Goal: Participate in discussion

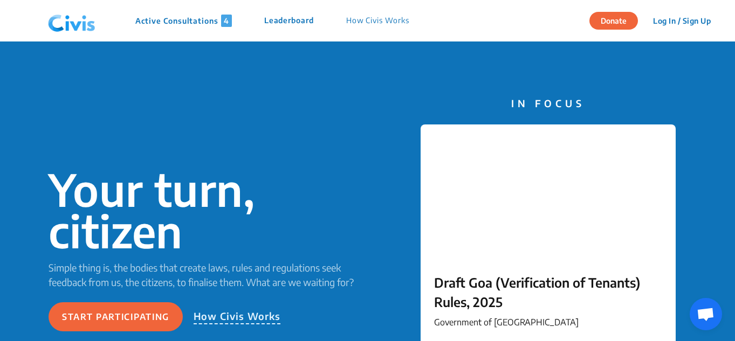
click at [187, 17] on p "Active Consultations 4" at bounding box center [183, 21] width 97 height 12
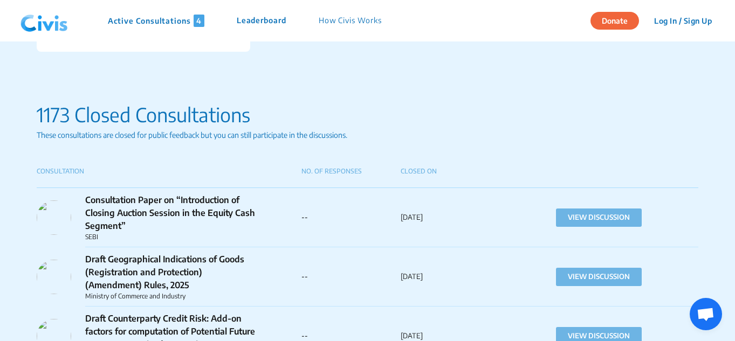
scroll to position [701, 0]
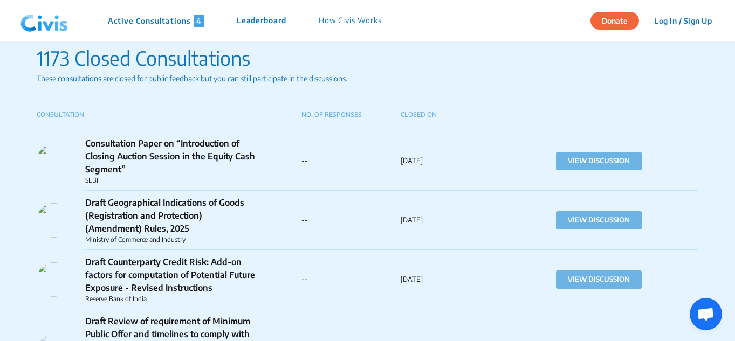
click at [182, 165] on p "Consultation Paper on “Introduction of Closing Auction Session in the Equity Ca…" at bounding box center [171, 156] width 173 height 39
click at [186, 154] on p "Consultation Paper on “Introduction of Closing Auction Session in the Equity Ca…" at bounding box center [171, 156] width 173 height 39
click at [626, 164] on button "VIEW DISCUSSION" at bounding box center [599, 161] width 86 height 18
